Goal: Transaction & Acquisition: Purchase product/service

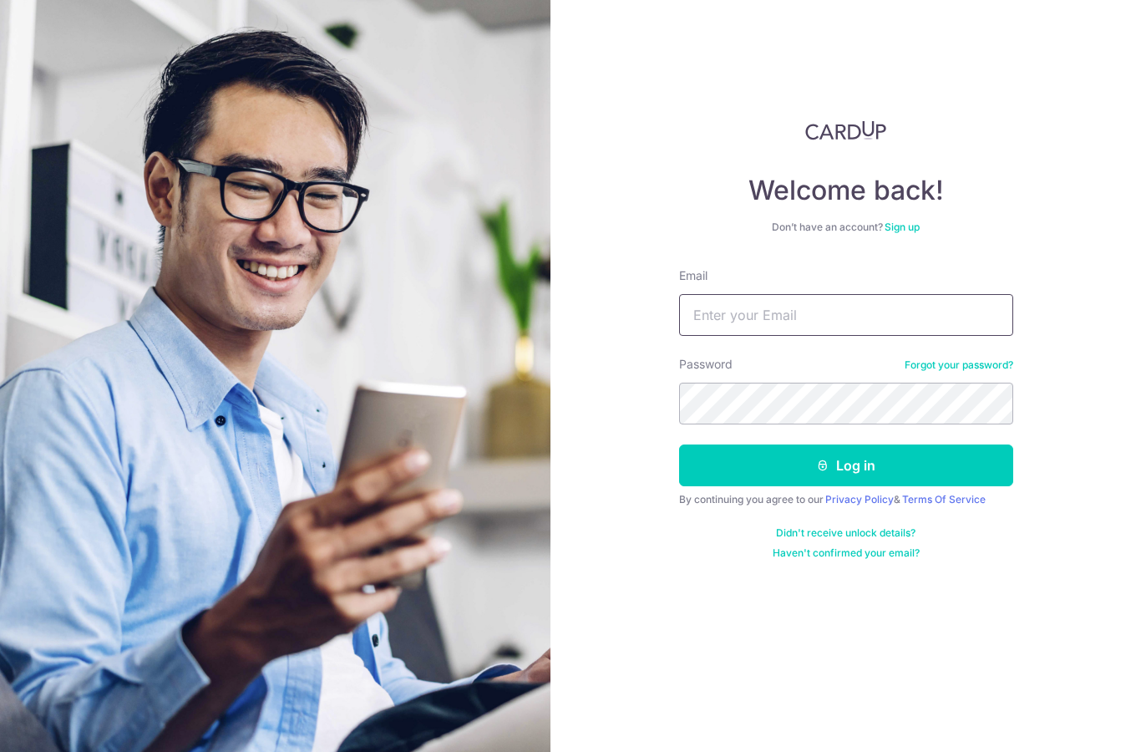
click at [762, 307] on input "Email" at bounding box center [846, 315] width 334 height 42
type input "Mandychin76@gmail.com"
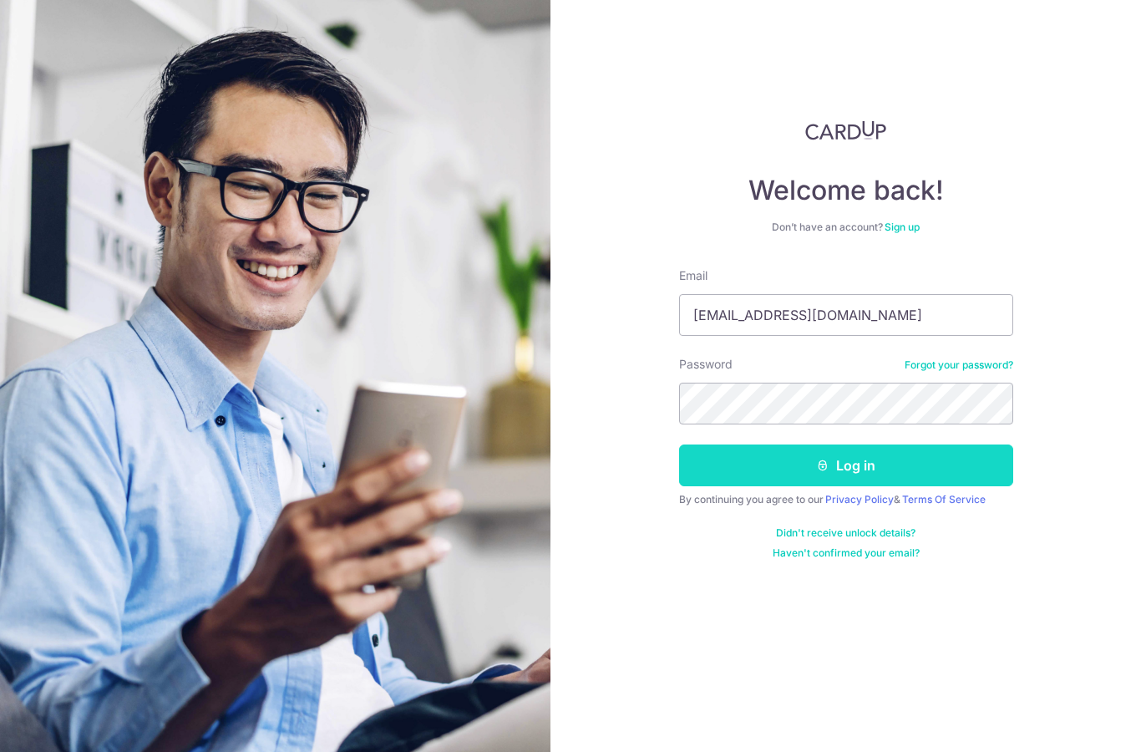
click at [771, 478] on button "Log in" at bounding box center [846, 465] width 334 height 42
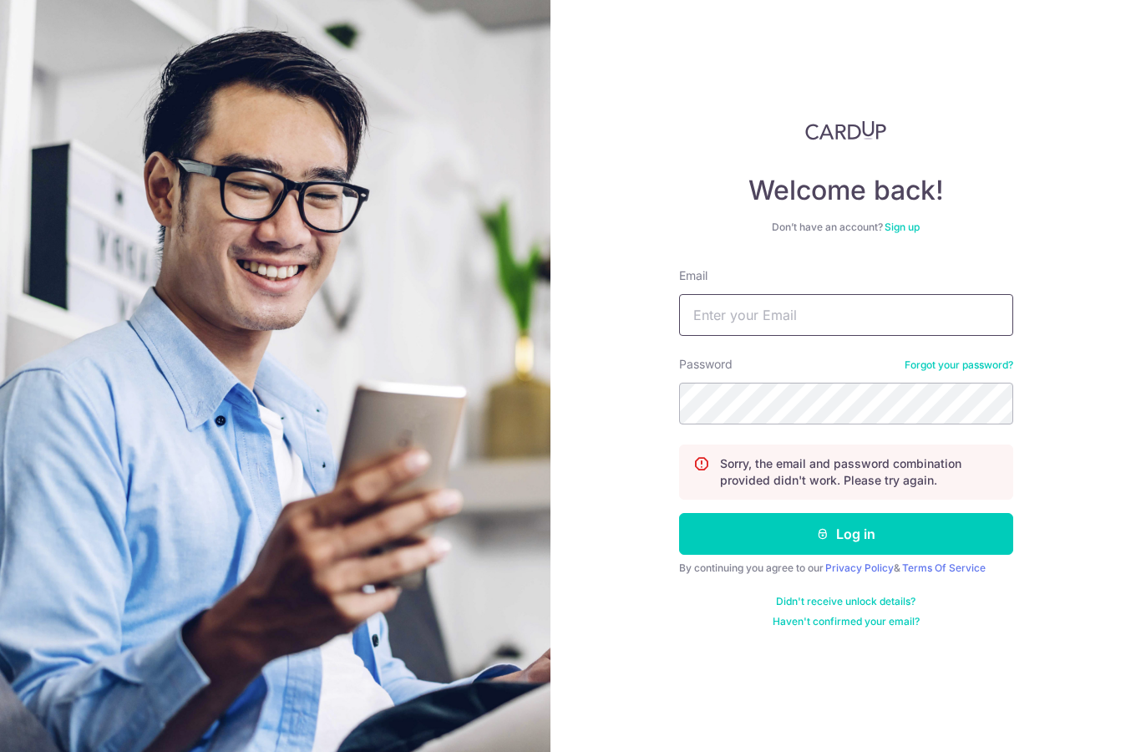
click at [763, 325] on input "Email" at bounding box center [846, 315] width 334 height 42
type input "mandychin76@gmail.com"
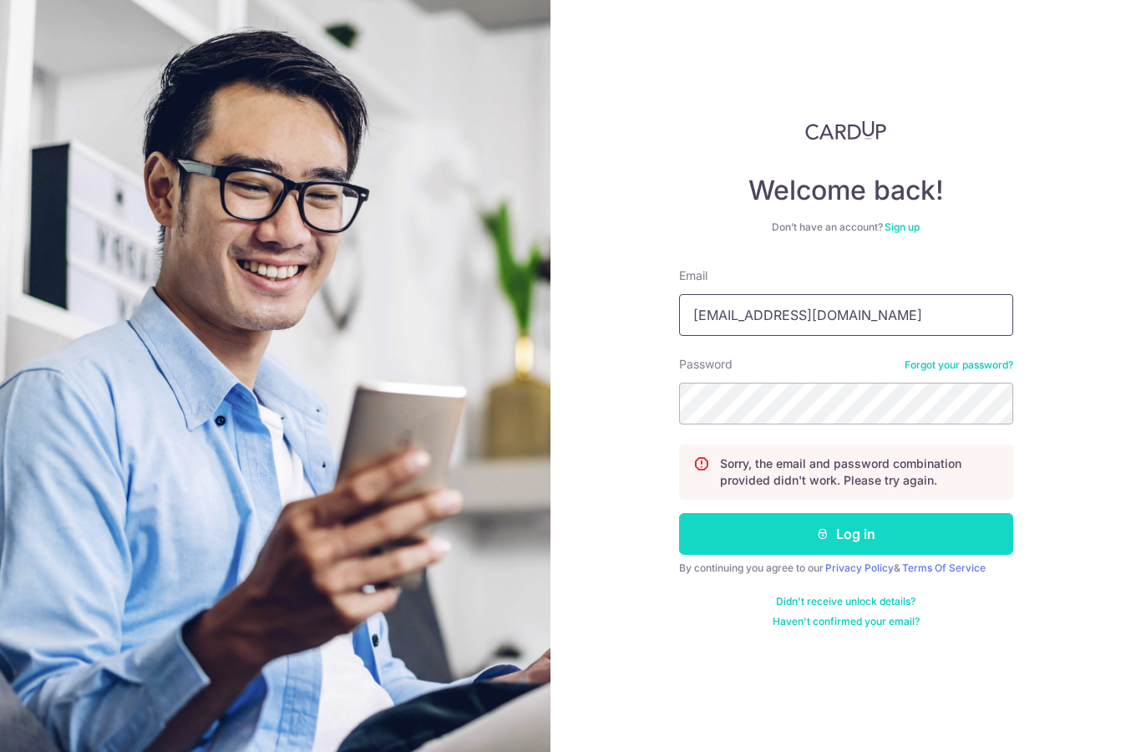
click at [860, 536] on button "Log in" at bounding box center [846, 534] width 334 height 42
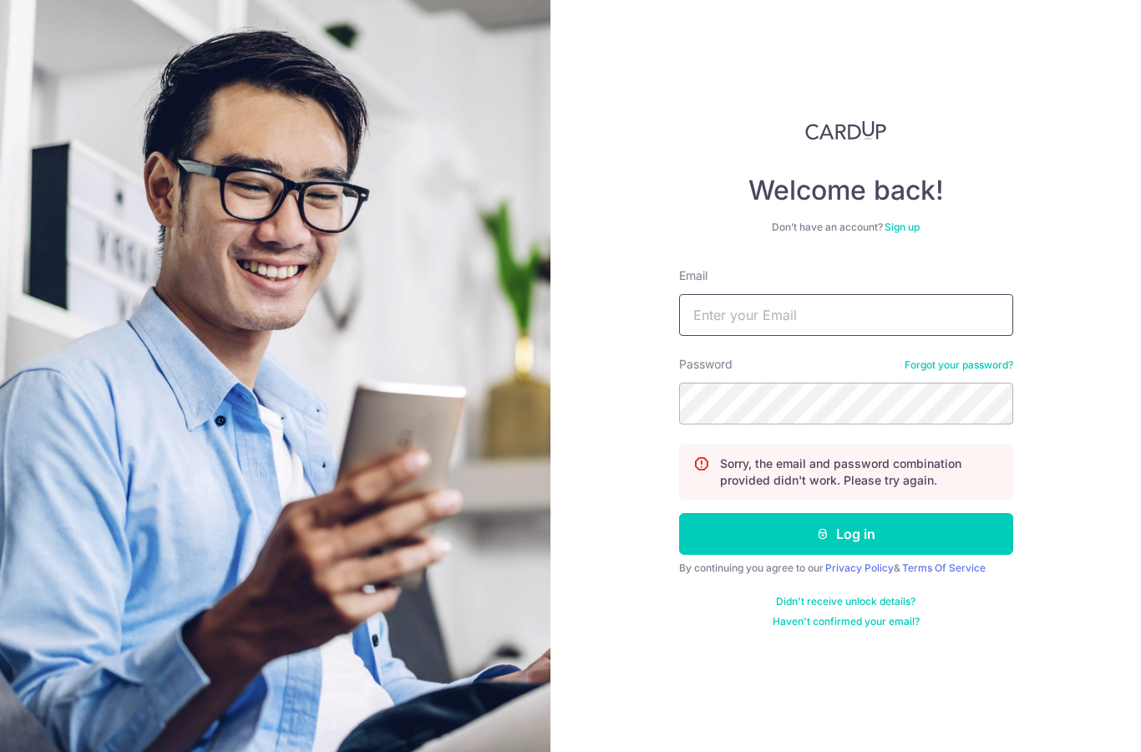
click at [803, 317] on input "Email" at bounding box center [846, 315] width 334 height 42
type input "Mandychin76@gmail.com"
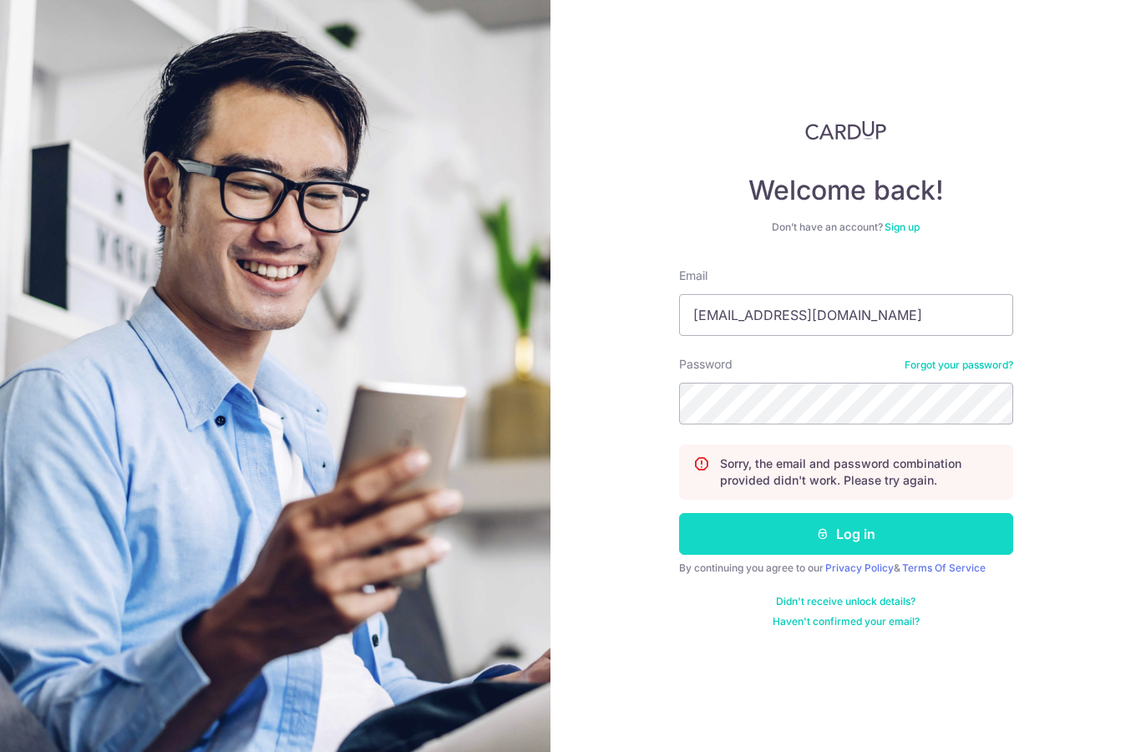
click at [868, 531] on button "Log in" at bounding box center [846, 534] width 334 height 42
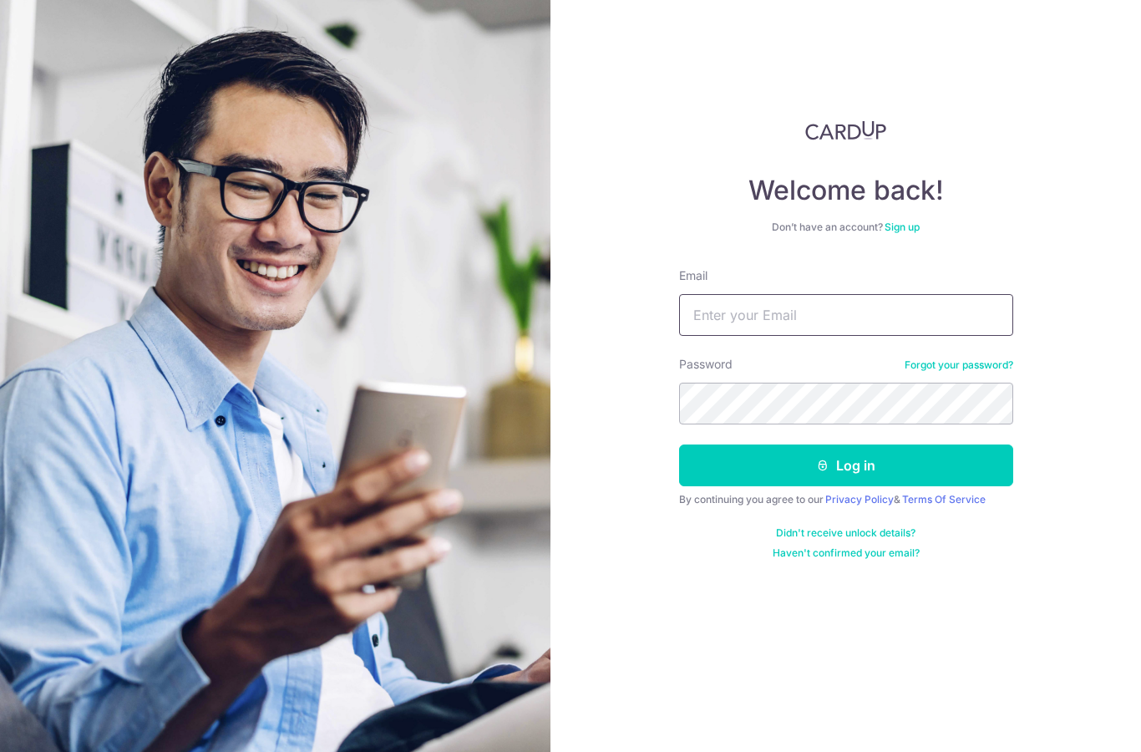
click at [758, 316] on input "Email" at bounding box center [846, 315] width 334 height 42
type input "Mandychin76@gmail.com"
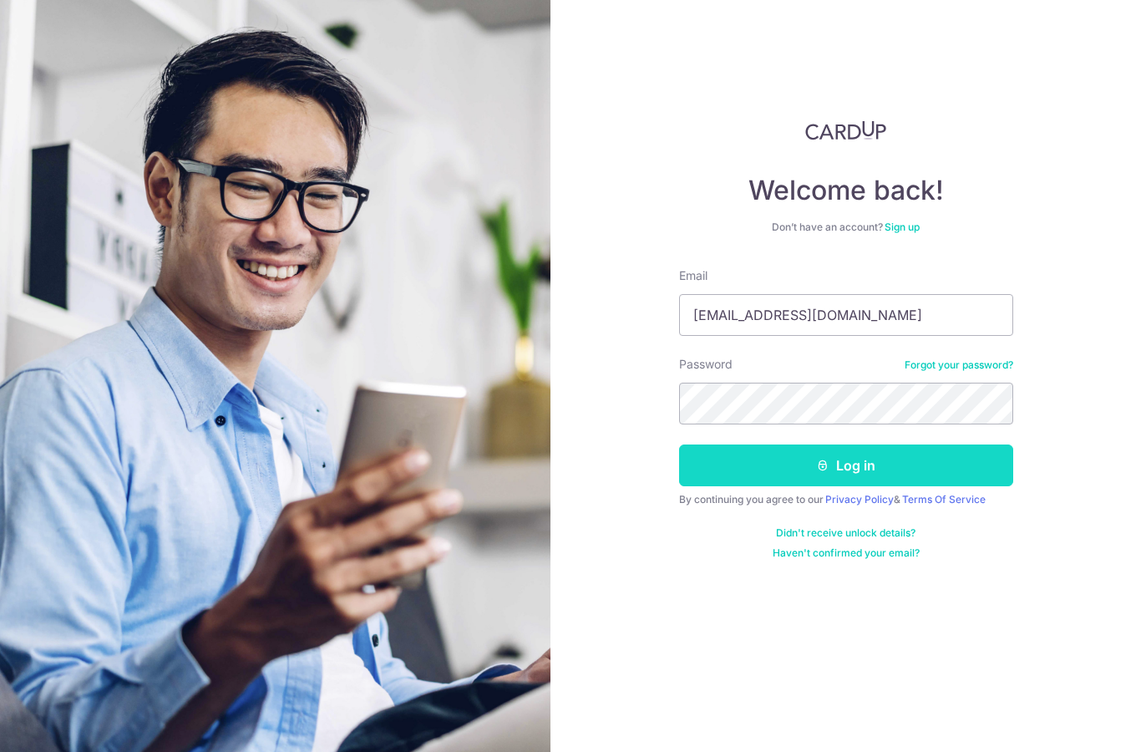
click at [826, 474] on button "Log in" at bounding box center [846, 465] width 334 height 42
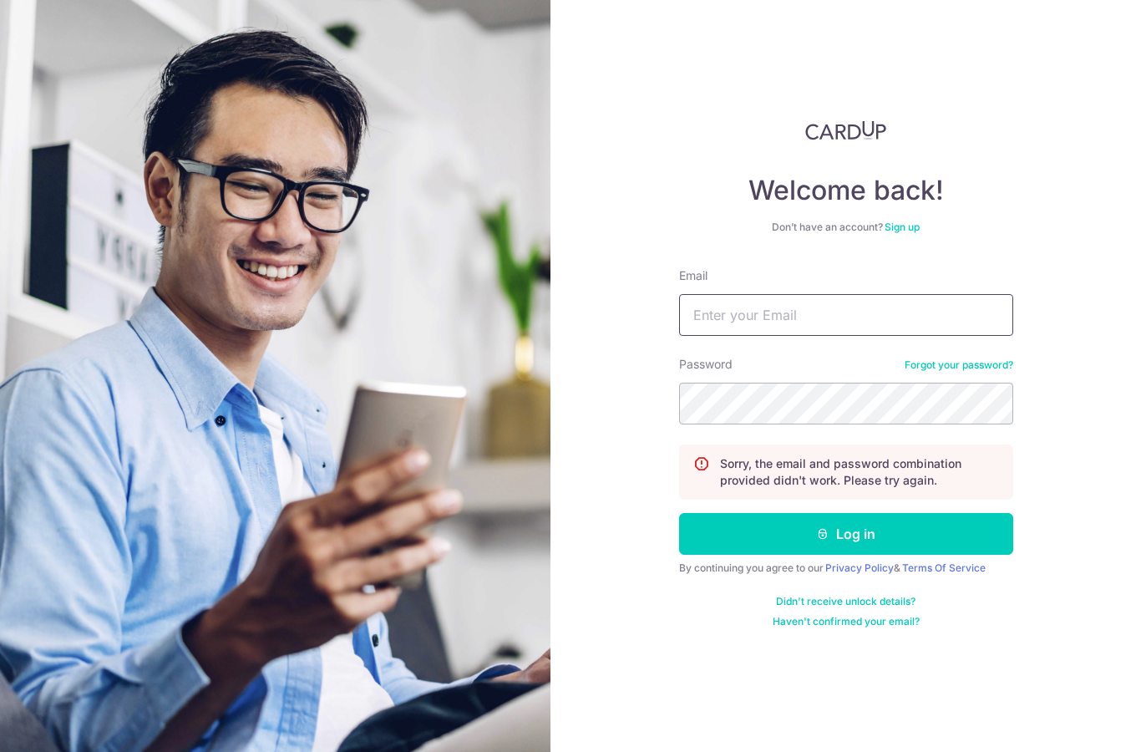
click at [789, 305] on input "Email" at bounding box center [846, 315] width 334 height 42
type input "[EMAIL_ADDRESS][DOMAIN_NAME]"
click at [952, 363] on link "Forgot your password?" at bounding box center [959, 364] width 109 height 13
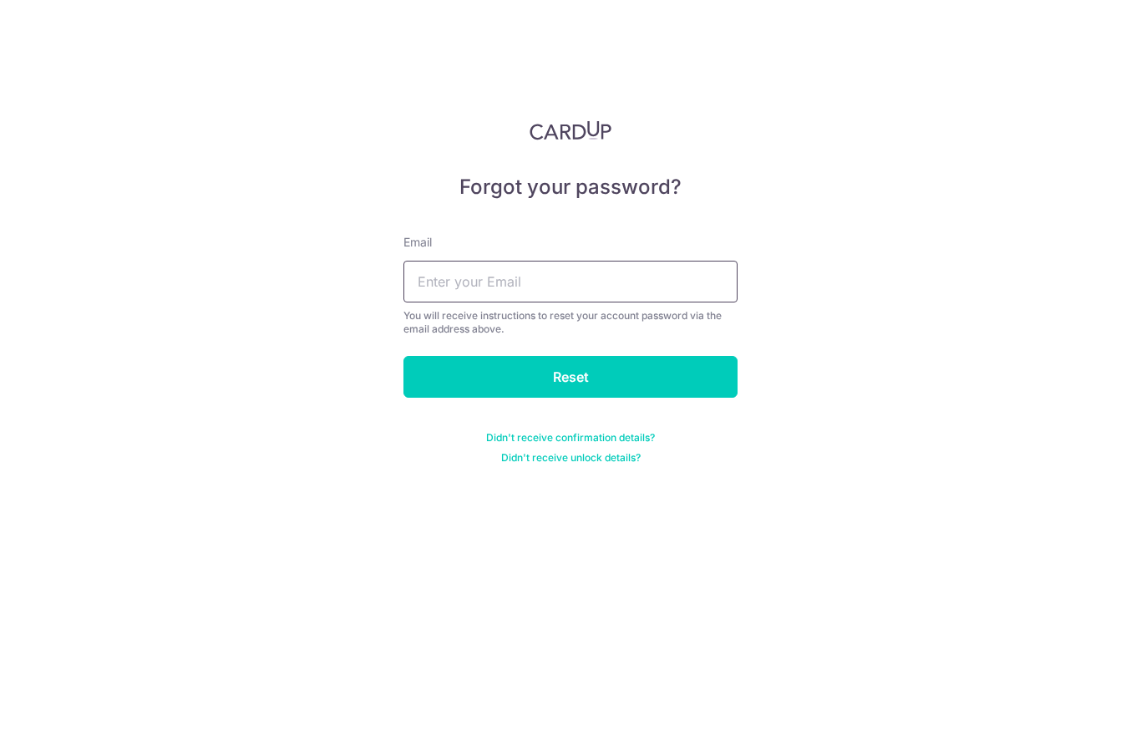
click at [568, 293] on input "text" at bounding box center [571, 282] width 334 height 42
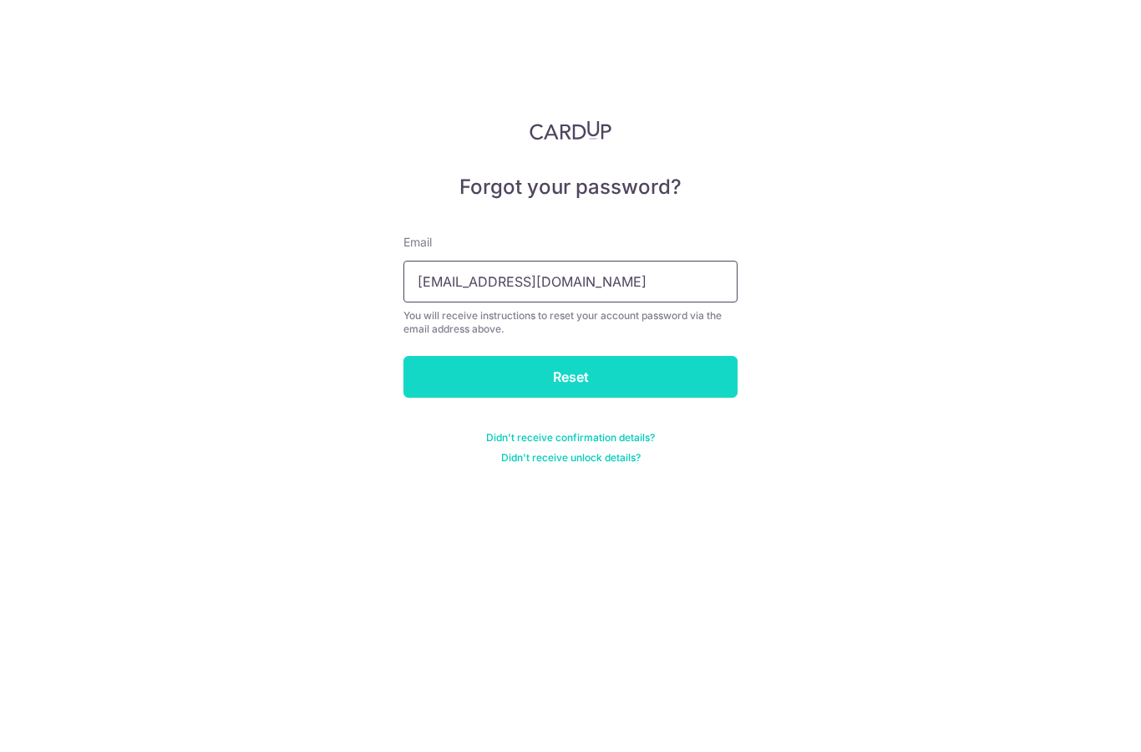
type input "[EMAIL_ADDRESS][DOMAIN_NAME]"
click at [647, 378] on input "Reset" at bounding box center [571, 377] width 334 height 42
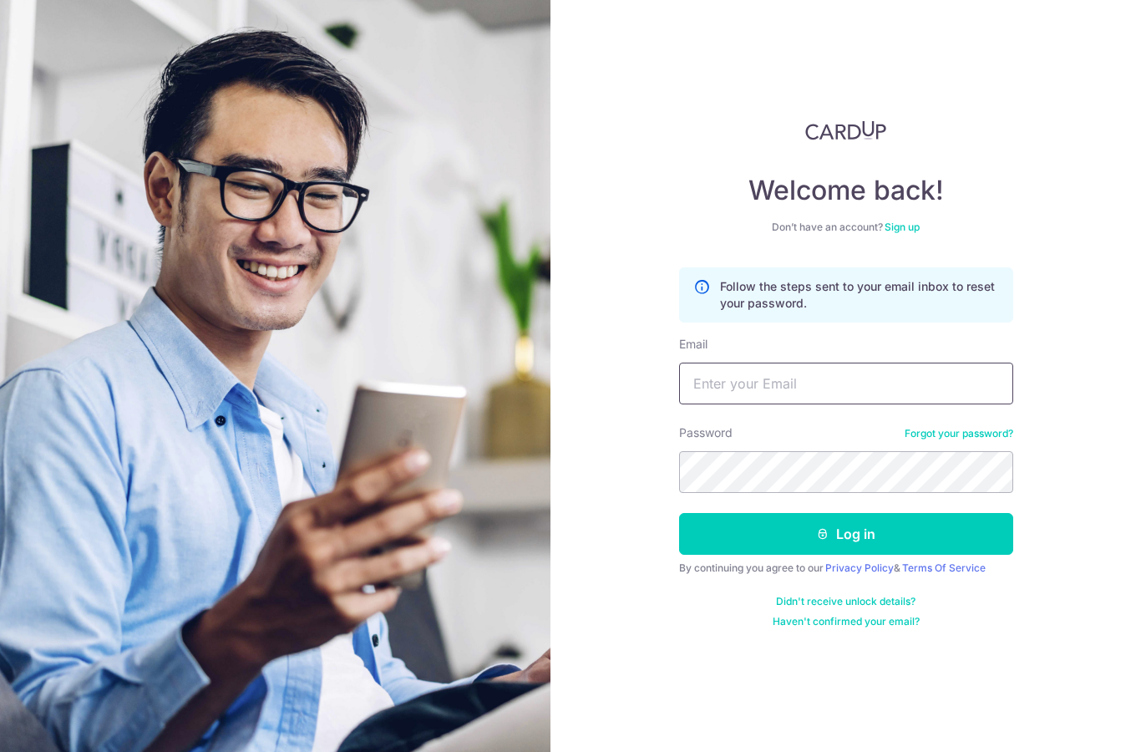
click at [713, 368] on input "Email" at bounding box center [846, 384] width 334 height 42
type input "Mandychin76@gmail.com"
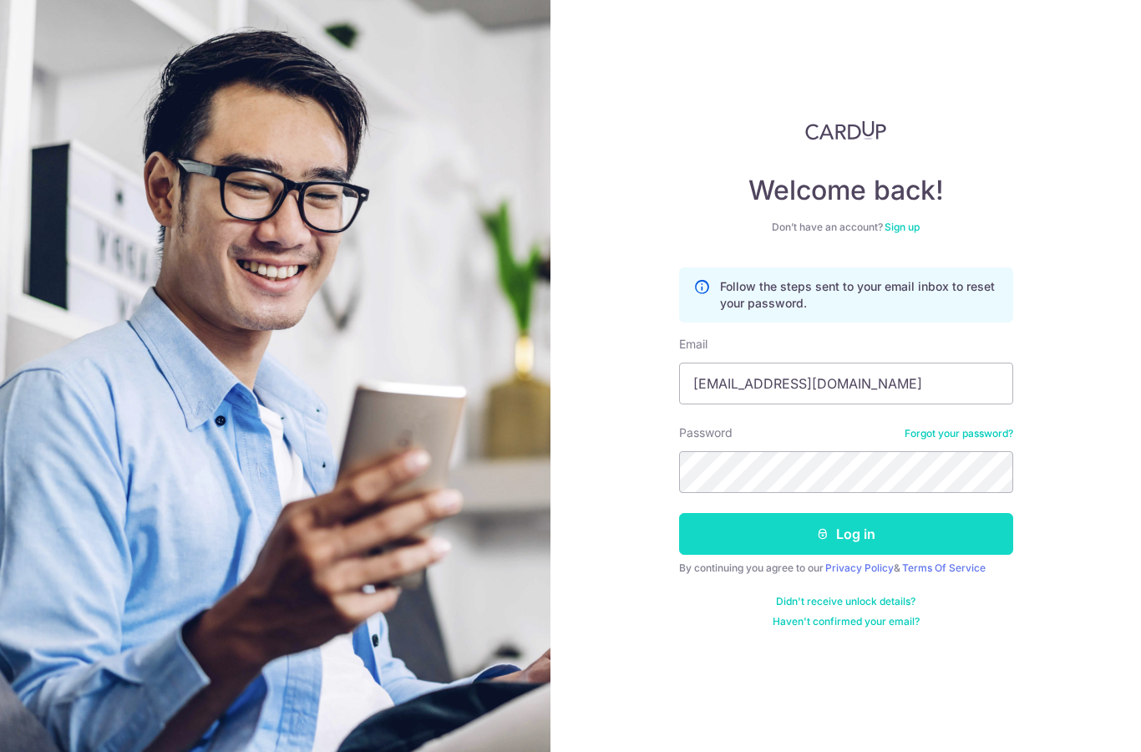
click at [820, 523] on button "Log in" at bounding box center [846, 534] width 334 height 42
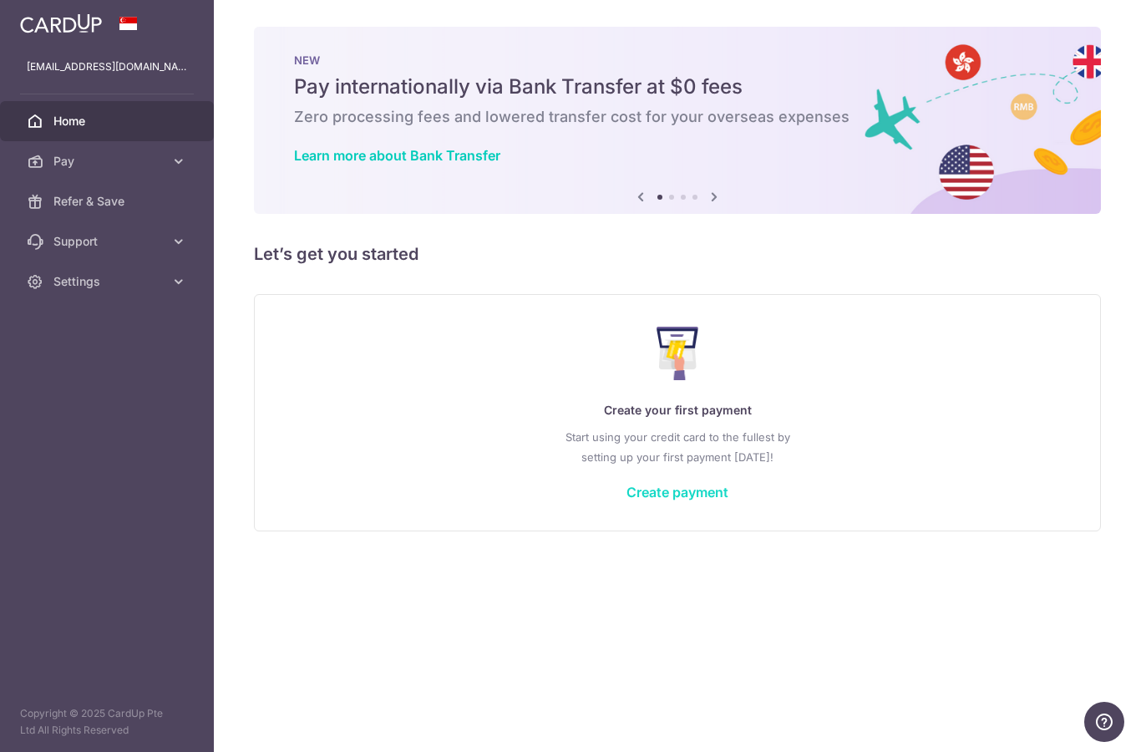
click at [627, 500] on link "Create payment" at bounding box center [678, 492] width 102 height 17
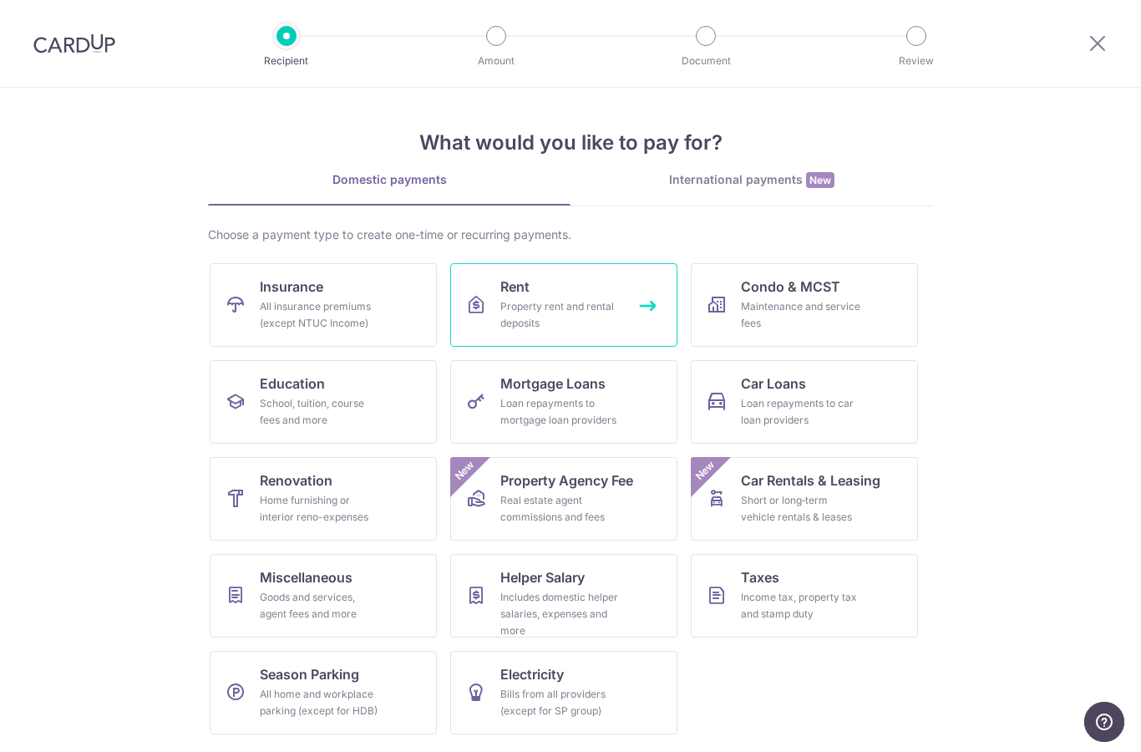
click at [551, 317] on div "Property rent and rental deposits" at bounding box center [560, 314] width 120 height 33
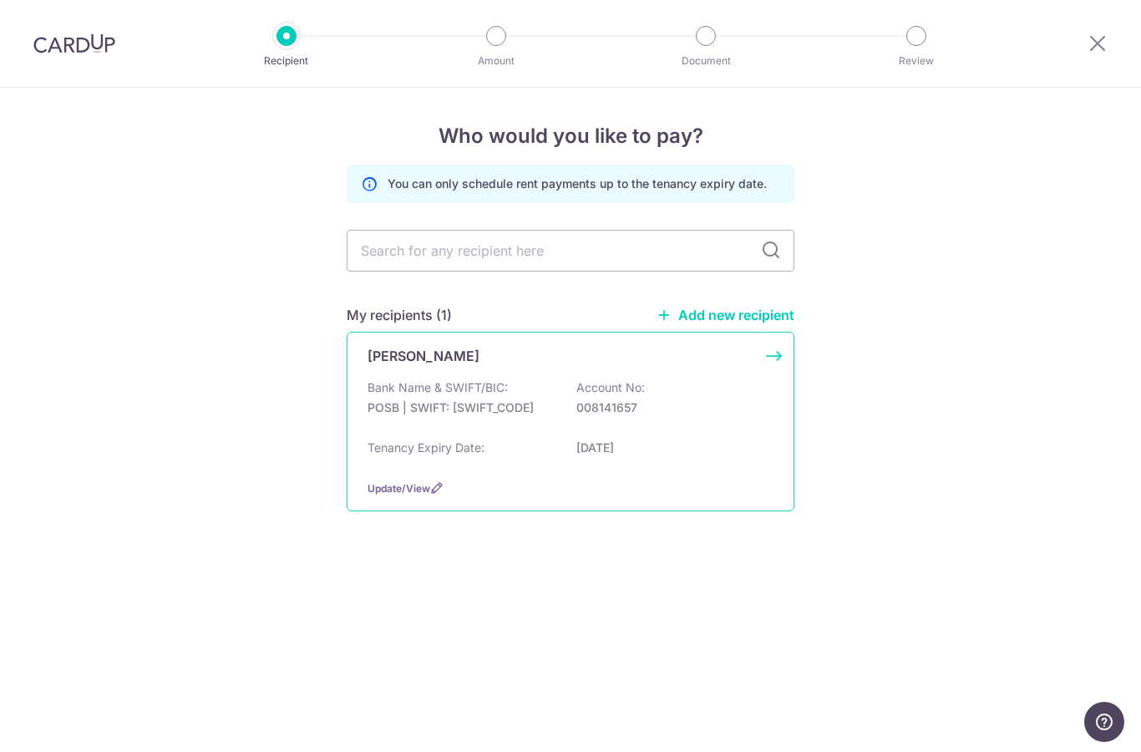
click at [505, 410] on p "POSB | SWIFT: DBSSSGSGXXX" at bounding box center [461, 407] width 187 height 17
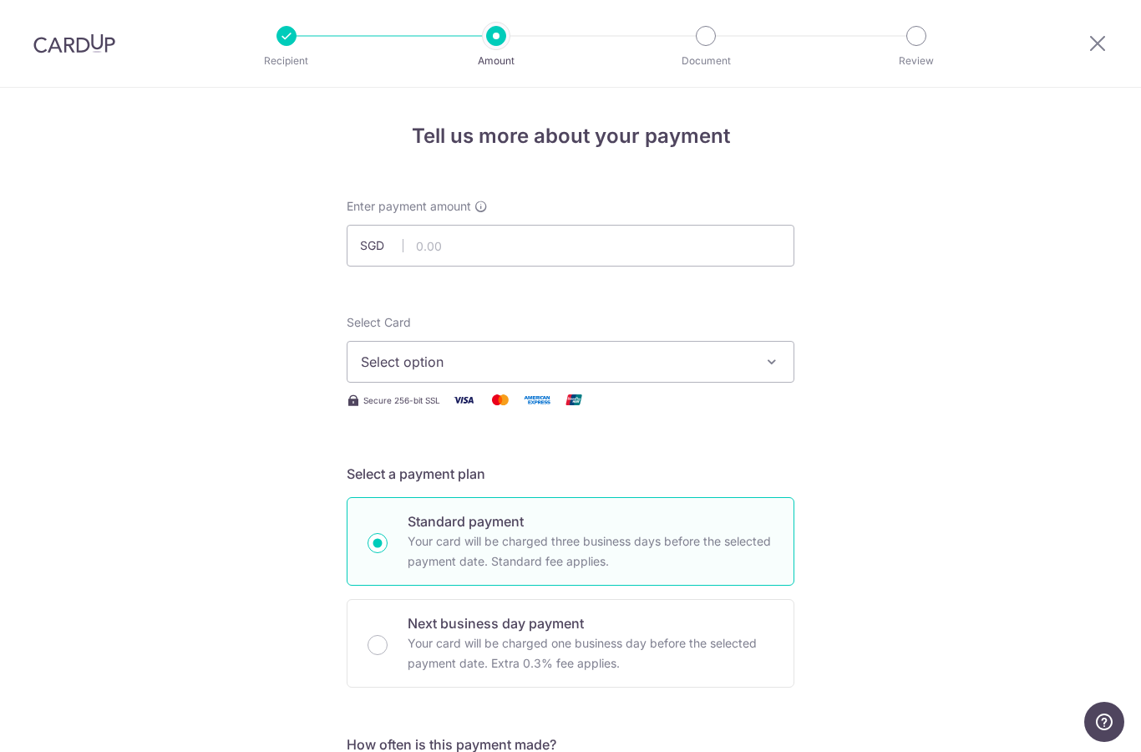
click at [516, 362] on span "Select option" at bounding box center [555, 362] width 389 height 20
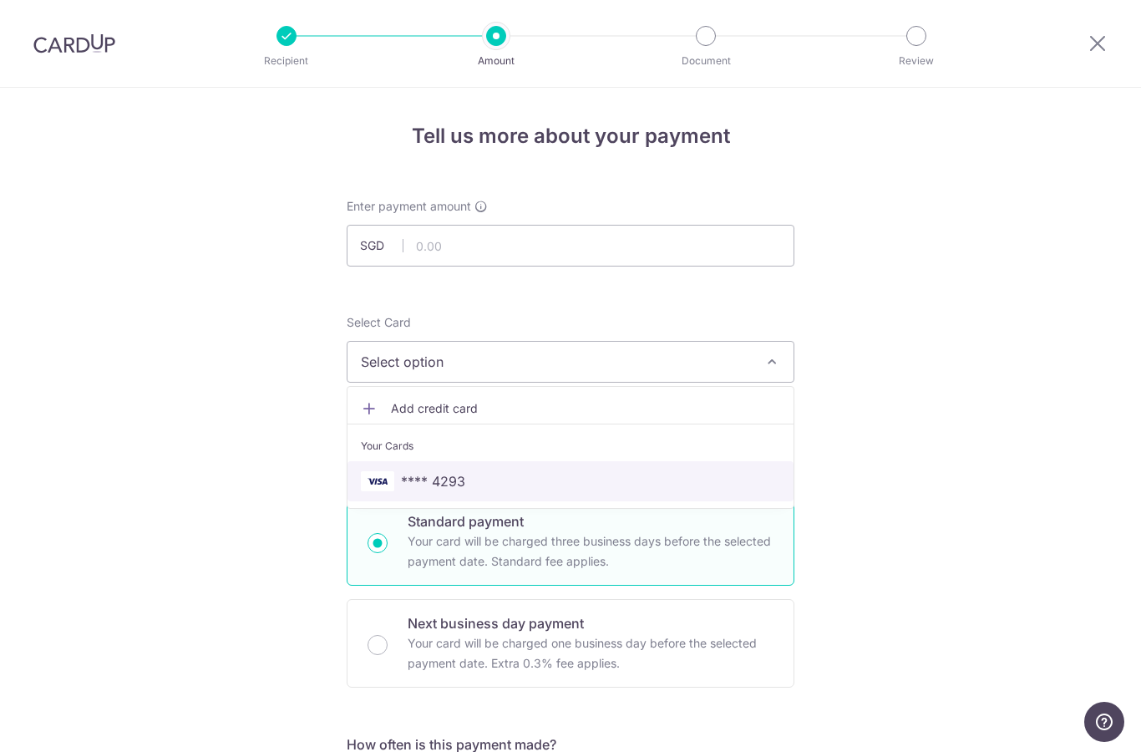
click at [478, 484] on span "**** 4293" at bounding box center [570, 481] width 419 height 20
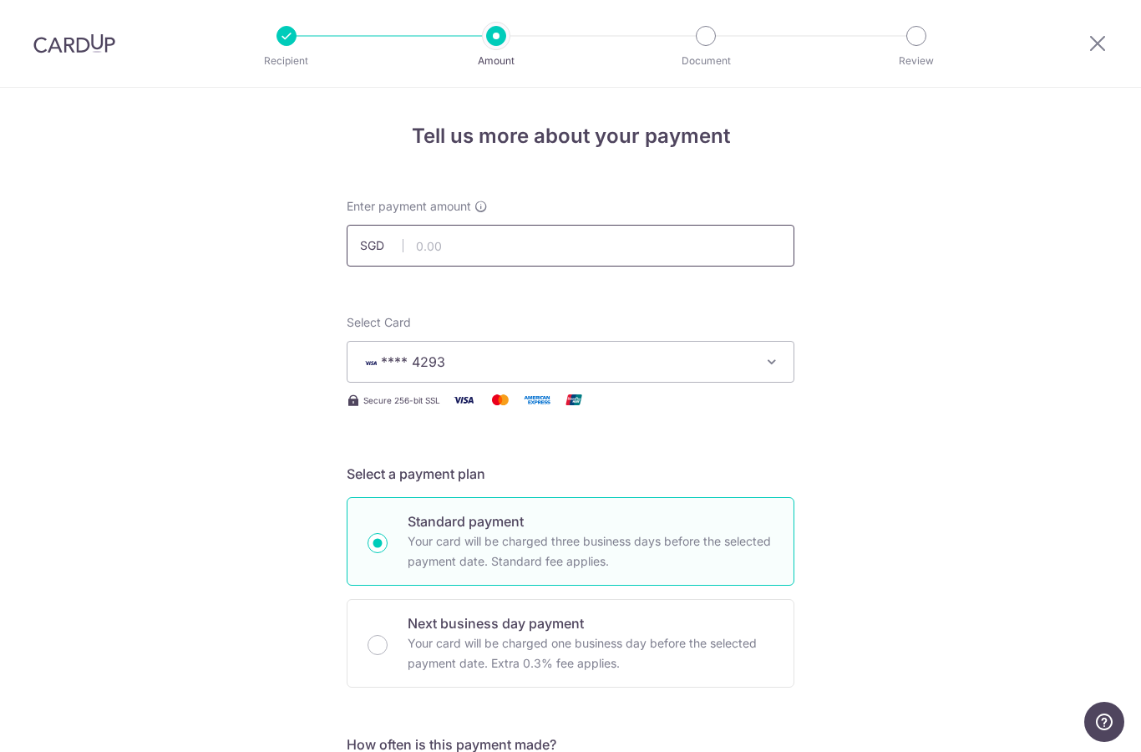
click at [424, 250] on input "text" at bounding box center [571, 246] width 448 height 42
type input "5,650.00"
drag, startPoint x: 1140, startPoint y: 293, endPoint x: 1140, endPoint y: 374, distance: 81.0
drag, startPoint x: 908, startPoint y: 527, endPoint x: 910, endPoint y: 410, distance: 117.0
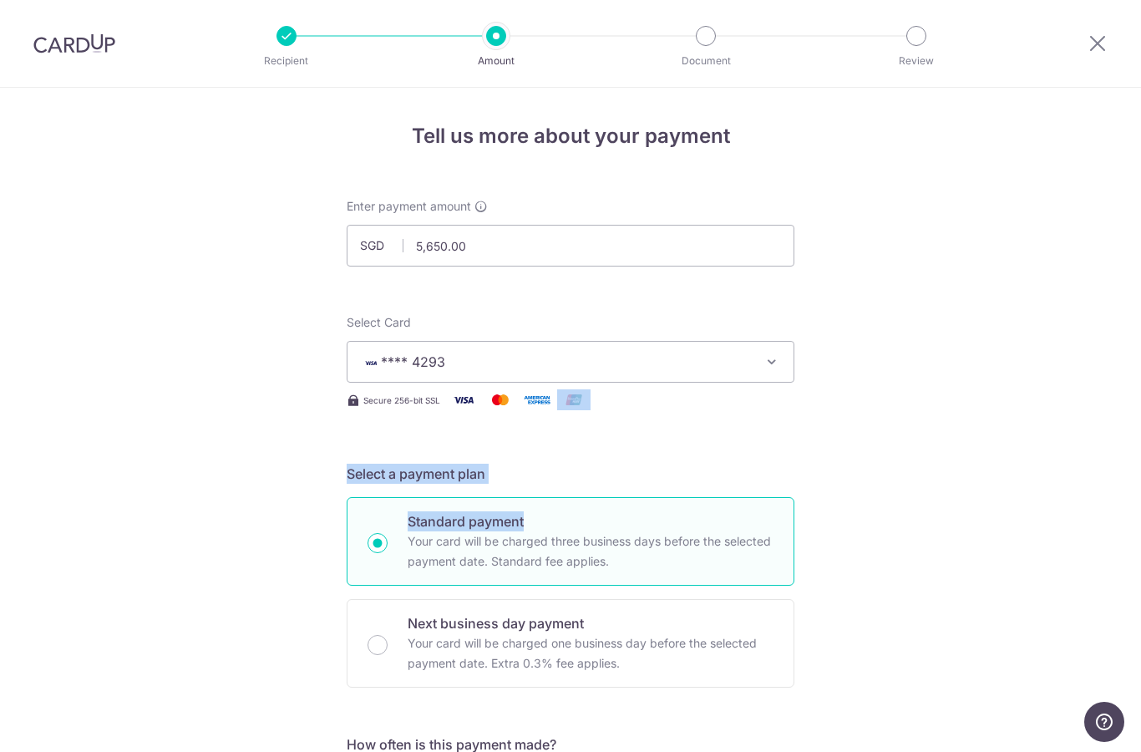
drag, startPoint x: 603, startPoint y: 692, endPoint x: 621, endPoint y: 511, distance: 182.2
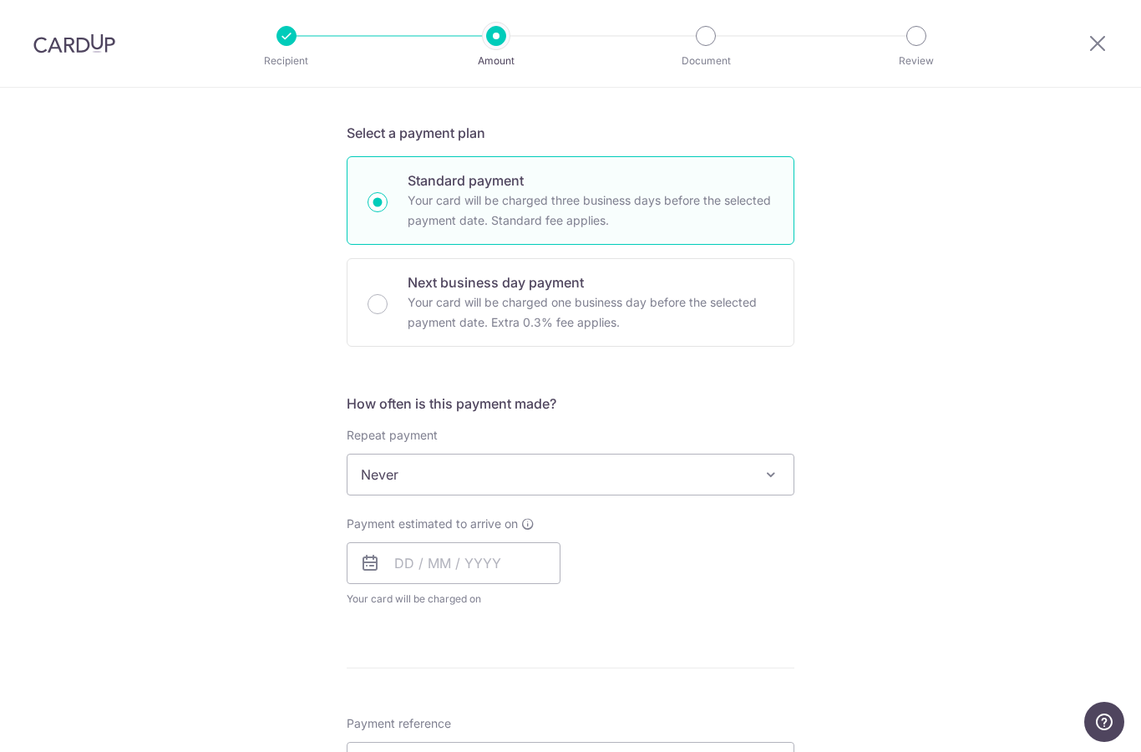
scroll to position [375, 0]
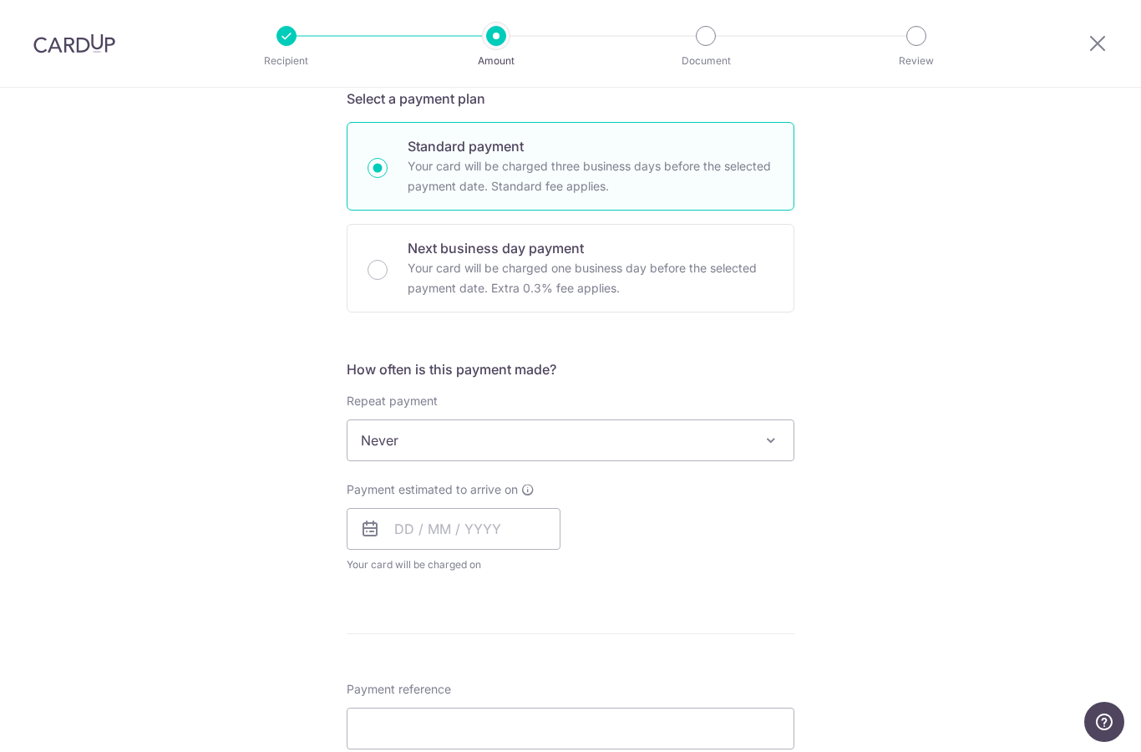
click at [407, 449] on span "Never" at bounding box center [571, 440] width 446 height 40
click at [302, 430] on div "Tell us more about your payment Enter payment amount SGD 5,650.00 5650.00 Selec…" at bounding box center [570, 468] width 1141 height 1511
click at [399, 532] on input "text" at bounding box center [454, 529] width 214 height 42
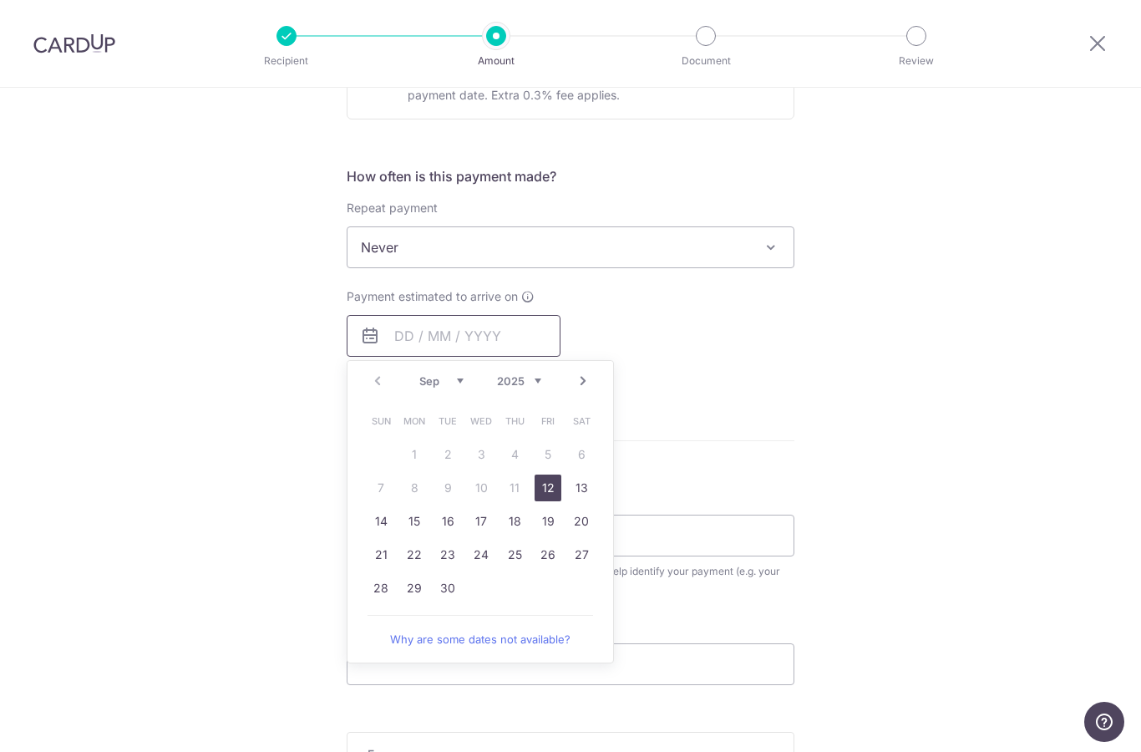
scroll to position [570, 0]
click at [418, 524] on link "15" at bounding box center [414, 519] width 27 height 27
type input "[DATE]"
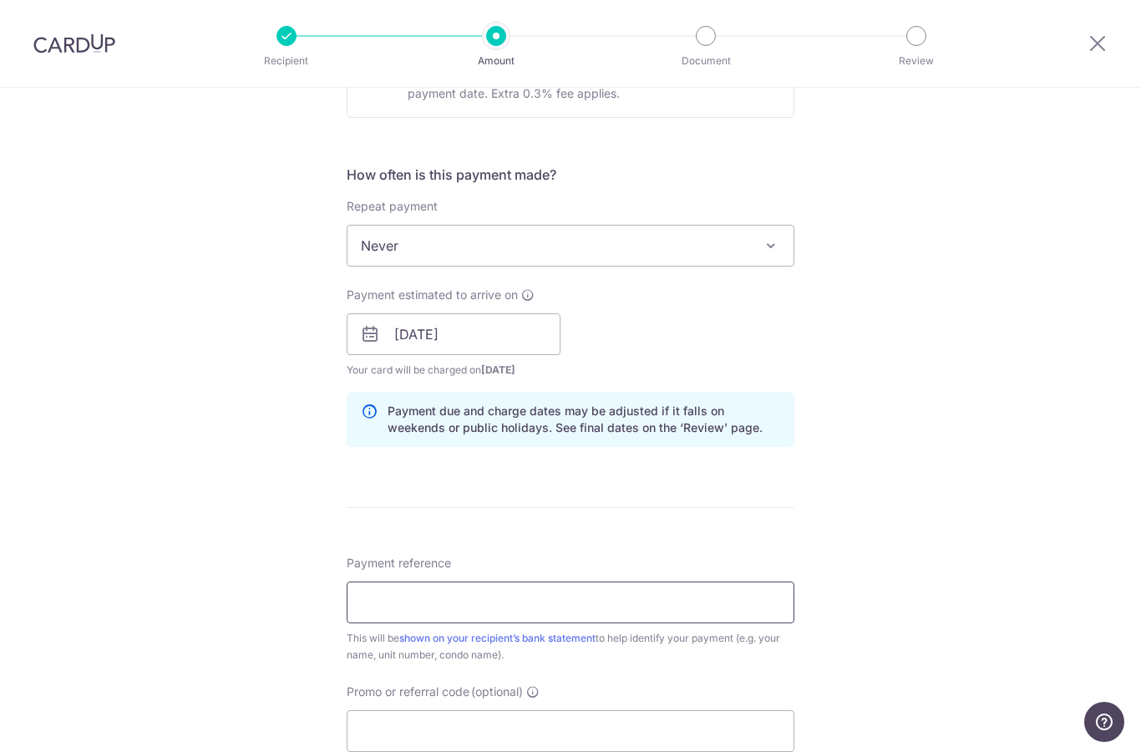
click at [455, 606] on input "Payment reference" at bounding box center [571, 603] width 448 height 42
type input "Rental [DATE]"
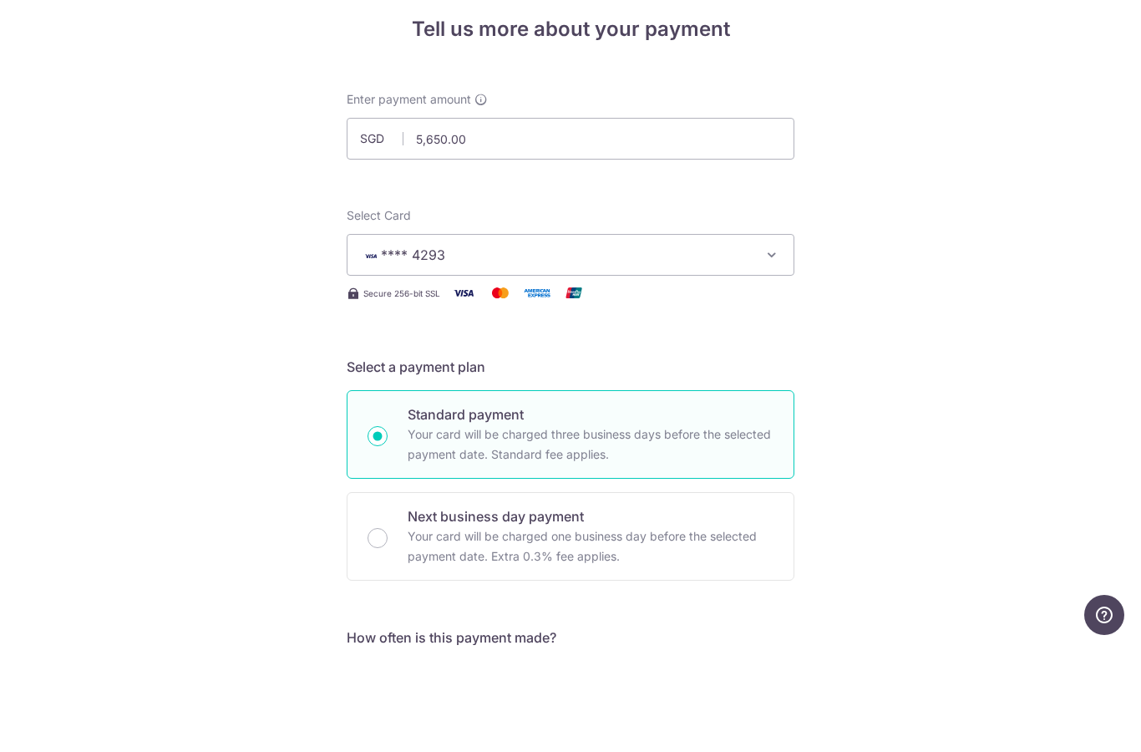
scroll to position [0, 0]
